Goal: Transaction & Acquisition: Purchase product/service

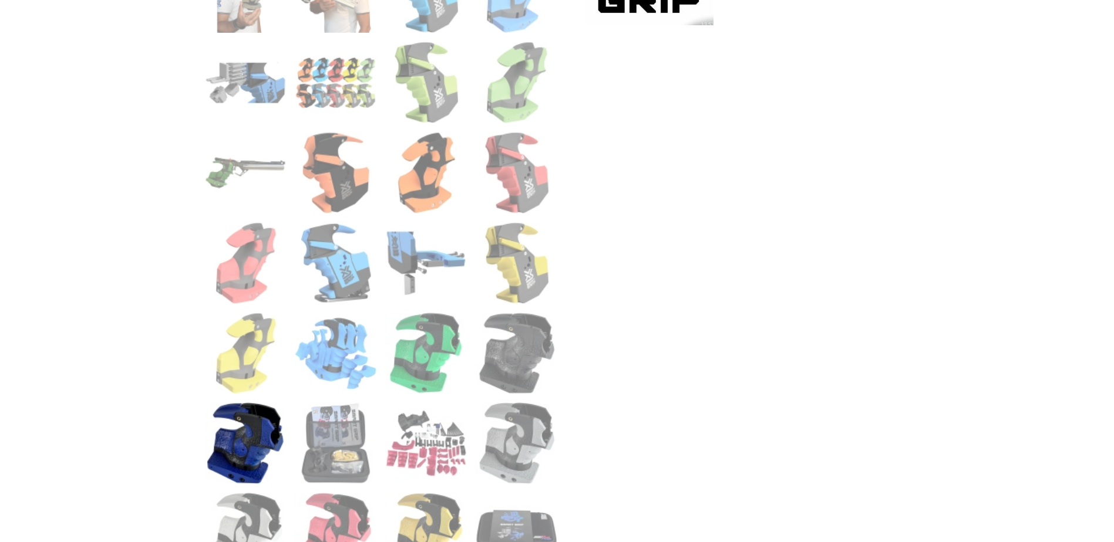
scroll to position [822, 0]
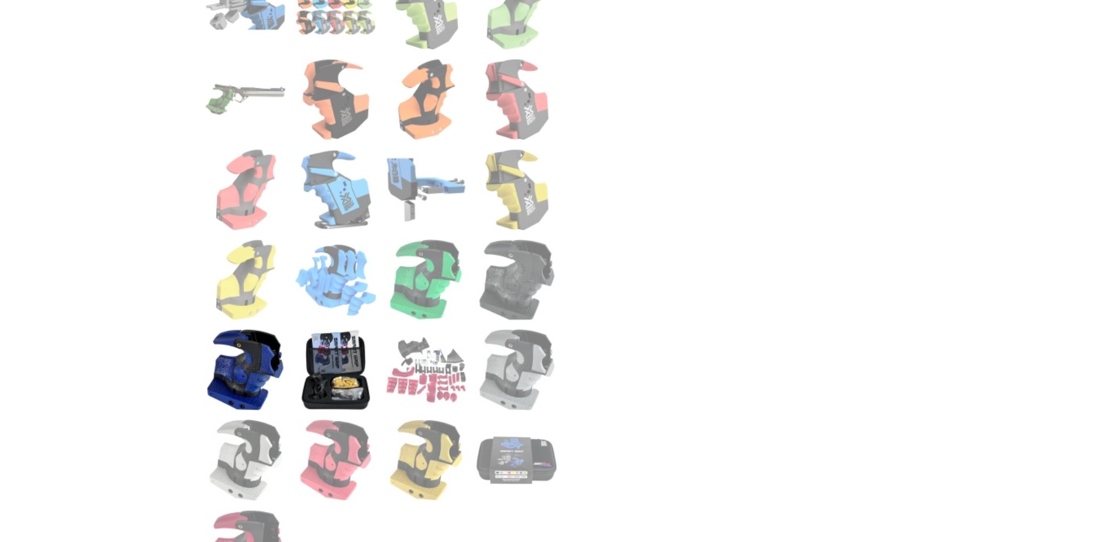
click at [326, 369] on img at bounding box center [336, 370] width 82 height 82
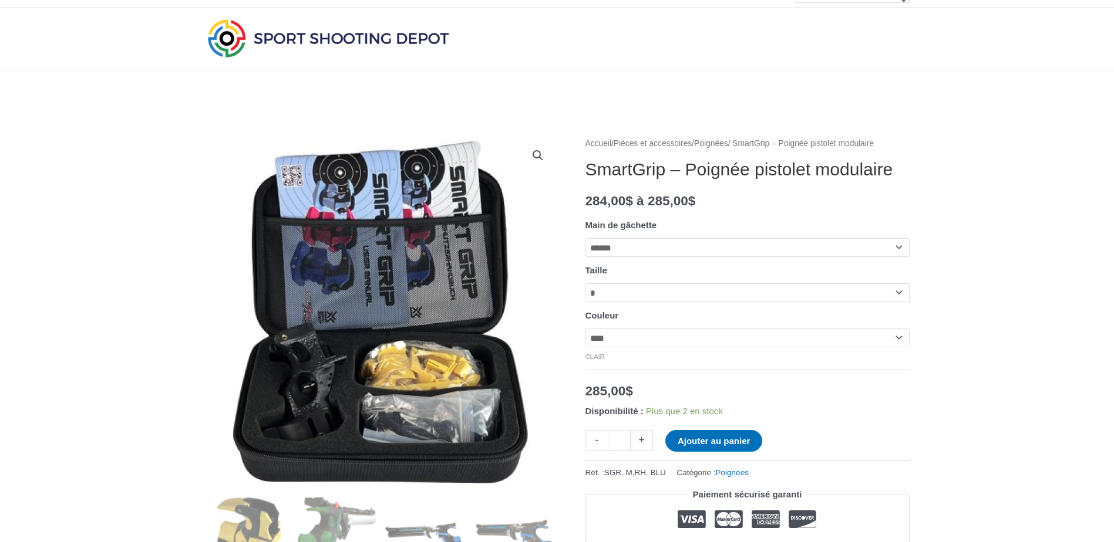
scroll to position [0, 0]
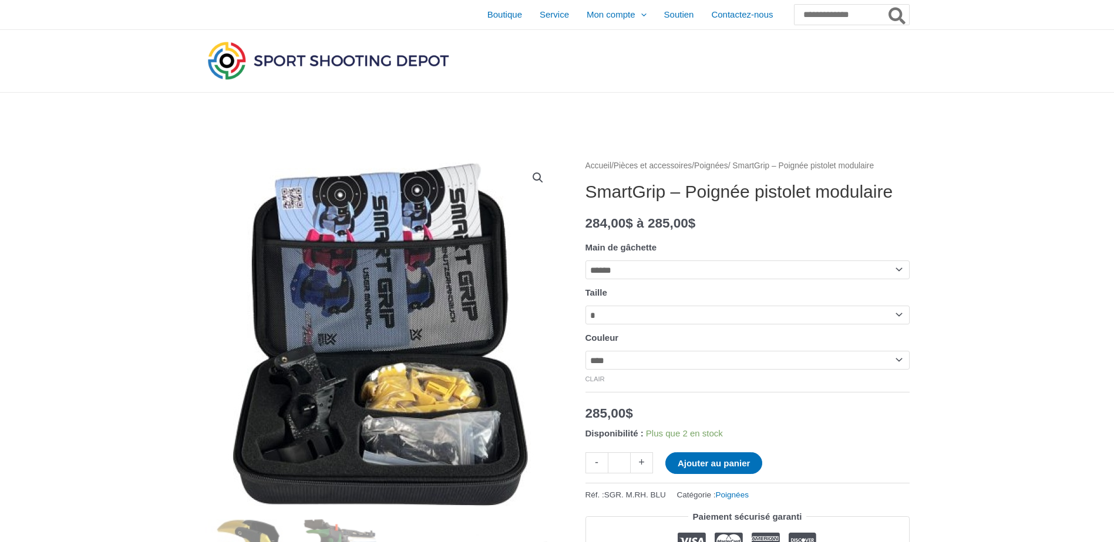
click at [423, 395] on img at bounding box center [381, 335] width 352 height 352
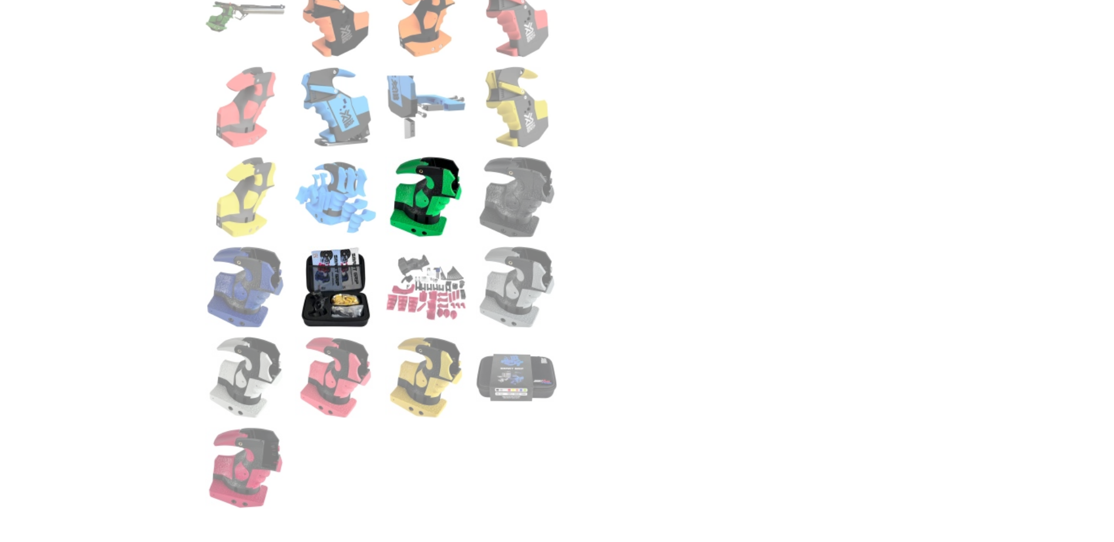
scroll to position [939, 0]
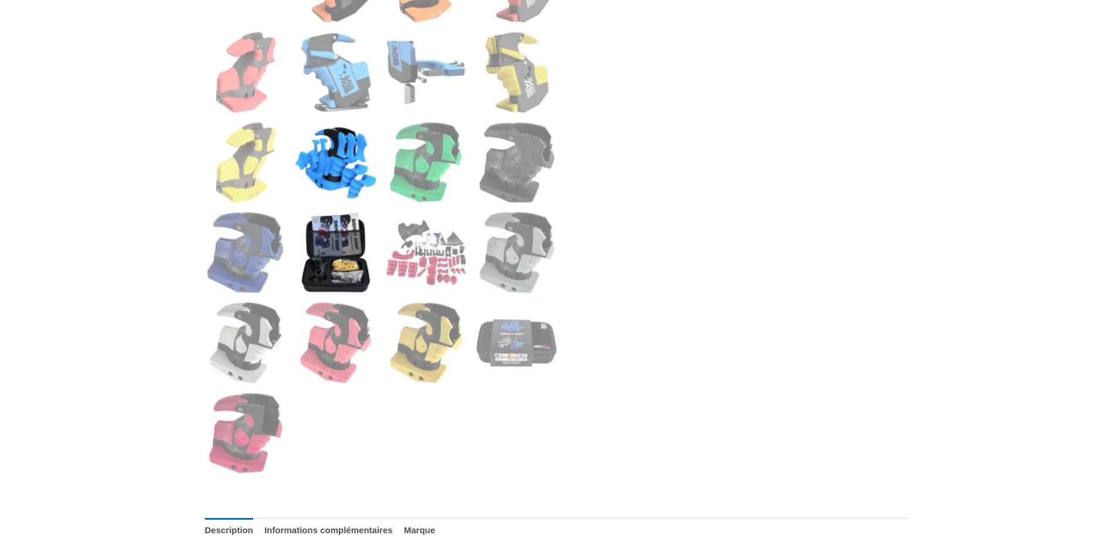
click at [349, 175] on img at bounding box center [336, 163] width 82 height 82
click at [346, 170] on img at bounding box center [336, 163] width 82 height 82
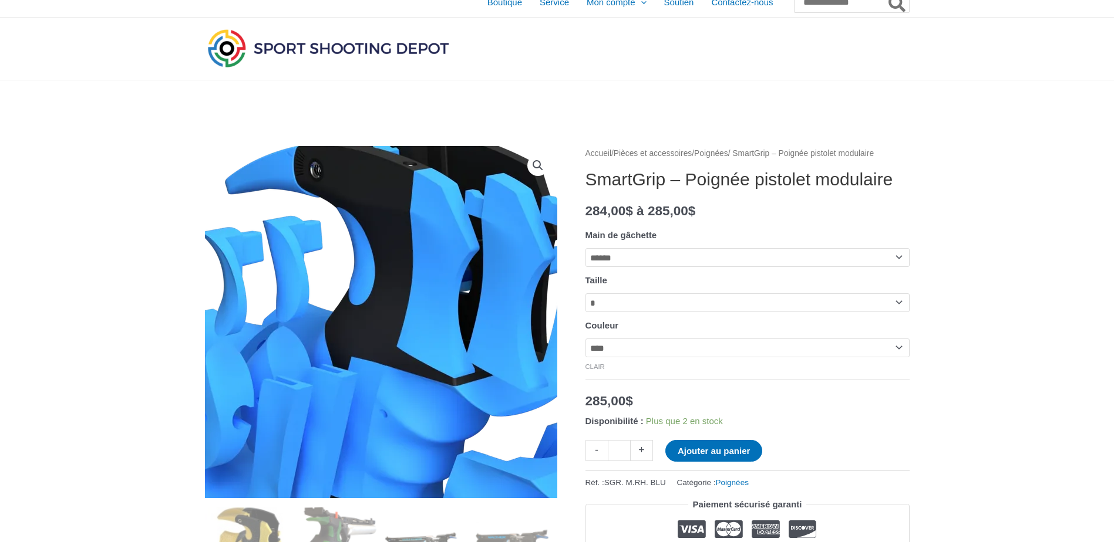
scroll to position [0, 0]
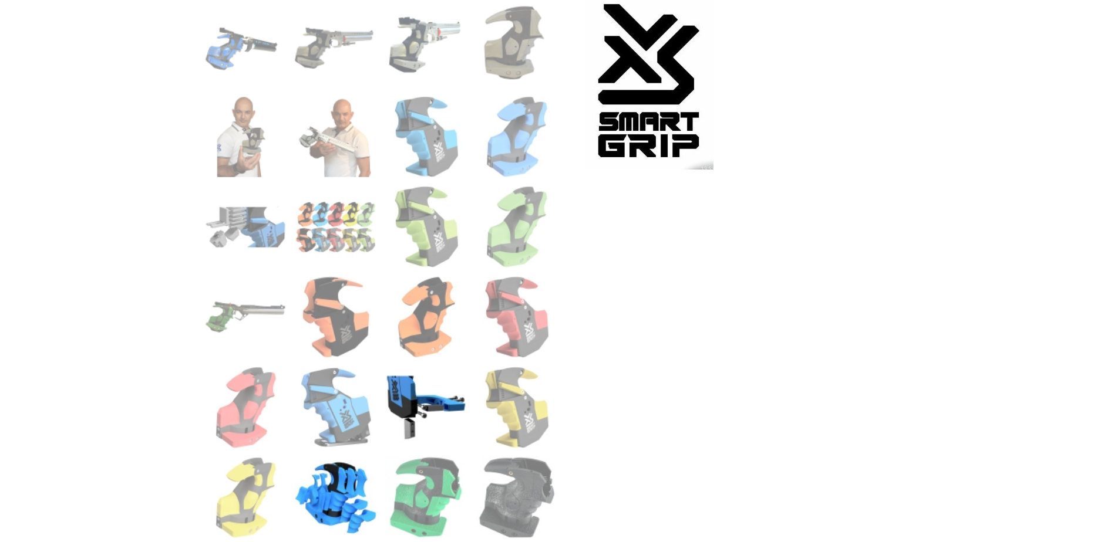
scroll to position [587, 0]
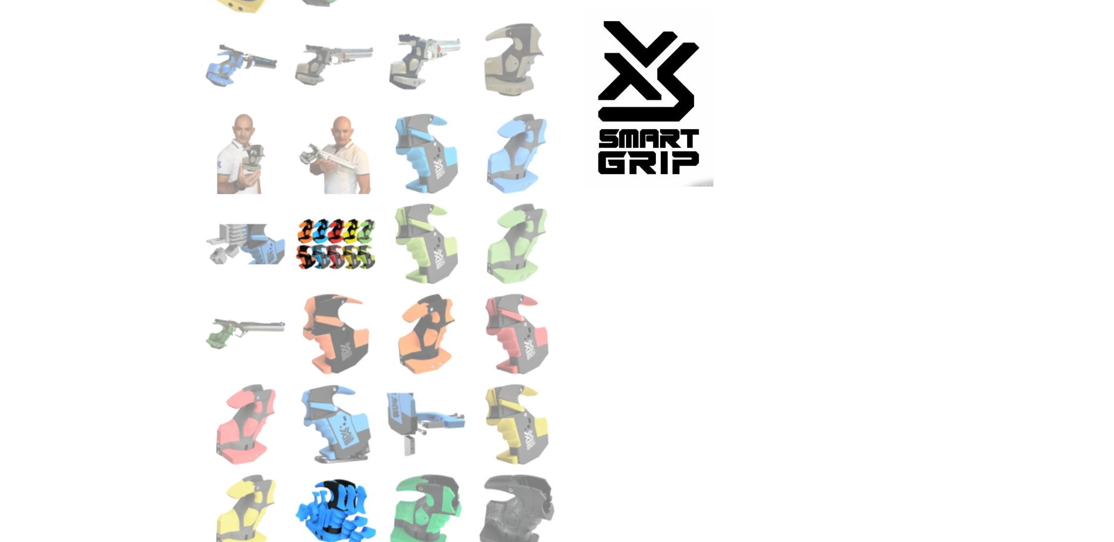
click at [345, 247] on img at bounding box center [336, 244] width 82 height 82
click at [257, 251] on img at bounding box center [246, 244] width 82 height 82
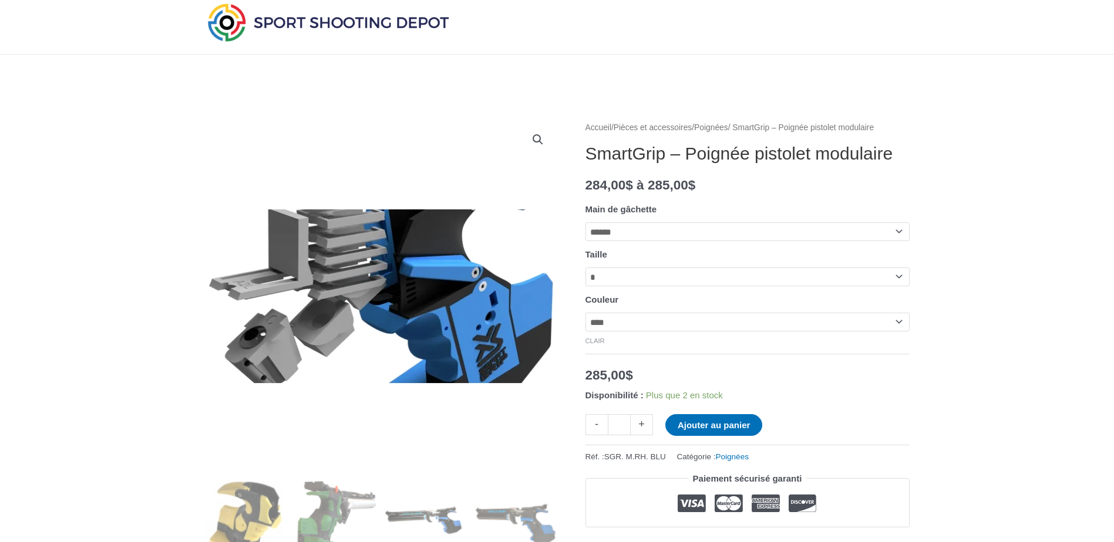
scroll to position [59, 0]
